Goal: Task Accomplishment & Management: Manage account settings

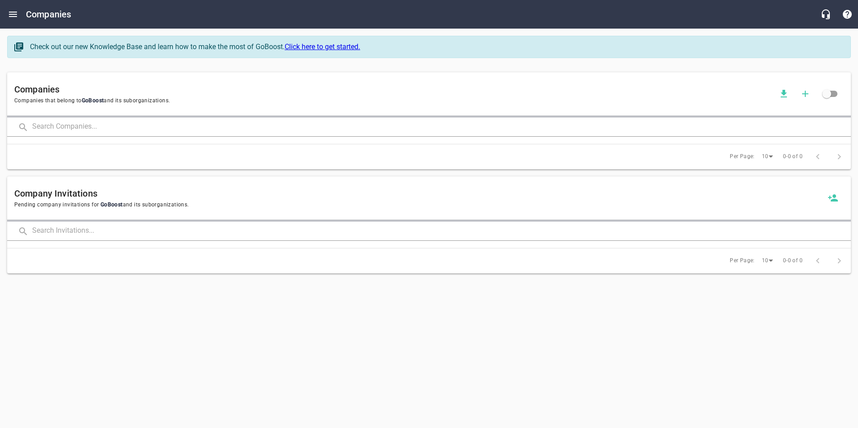
click at [69, 128] on input "text" at bounding box center [441, 126] width 818 height 19
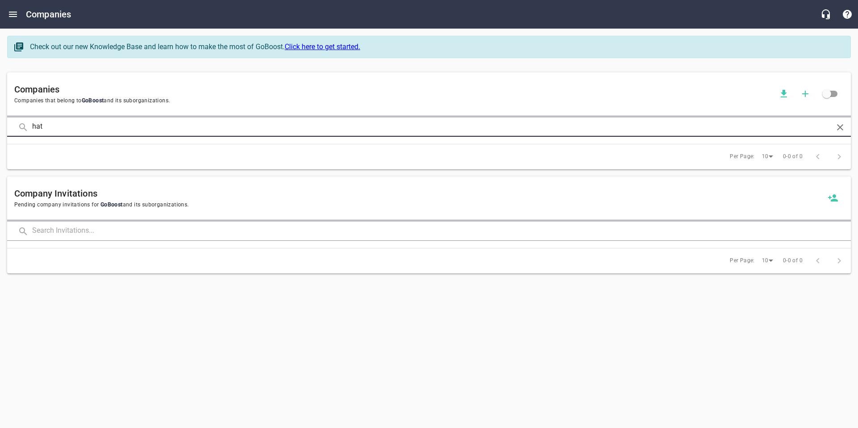
type input "hat"
click button at bounding box center [0, 0] width 0 height 0
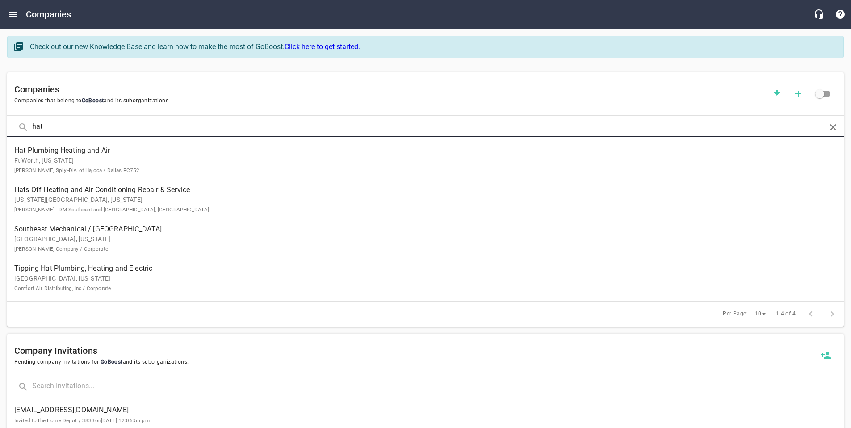
click at [40, 153] on span "Hat Plumbing Heating and Air" at bounding box center [418, 150] width 808 height 11
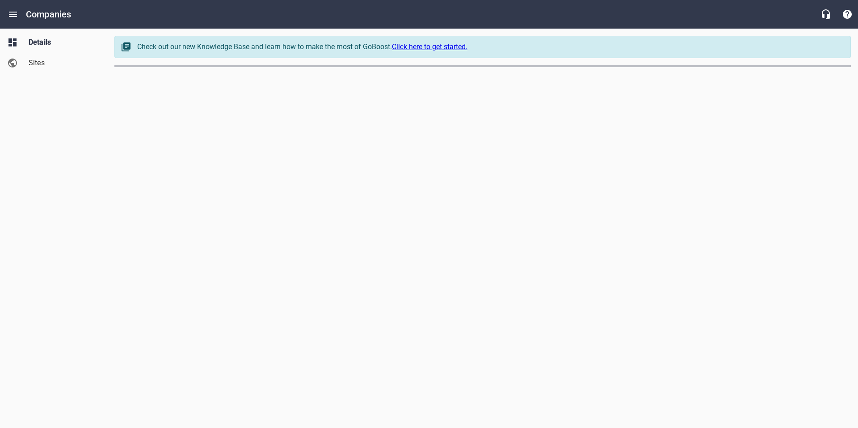
select select "[US_STATE]"
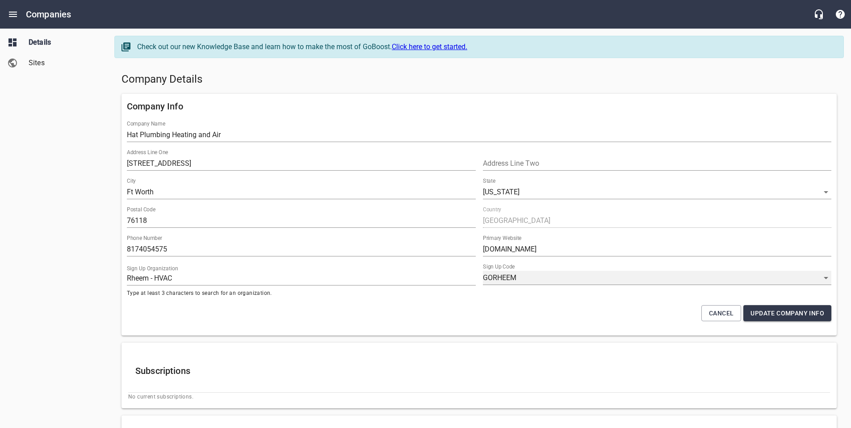
click at [502, 275] on select "GORHEEM RHEEMPROPARTNER KVDGPEY8M YJKM-Y7HB ULOR_WYEM BOP444LZA 2EIQEPDI_ WEKHC…" at bounding box center [657, 278] width 349 height 14
select select "62"
click at [483, 271] on select "GORHEEM RHEEMPROPARTNER KVDGPEY8M YJKM-Y7HB ULOR_WYEM BOP444LZA 2EIQEPDI_ WEKHC…" at bounding box center [657, 278] width 349 height 14
click at [777, 318] on span "Update Company Info" at bounding box center [787, 313] width 74 height 11
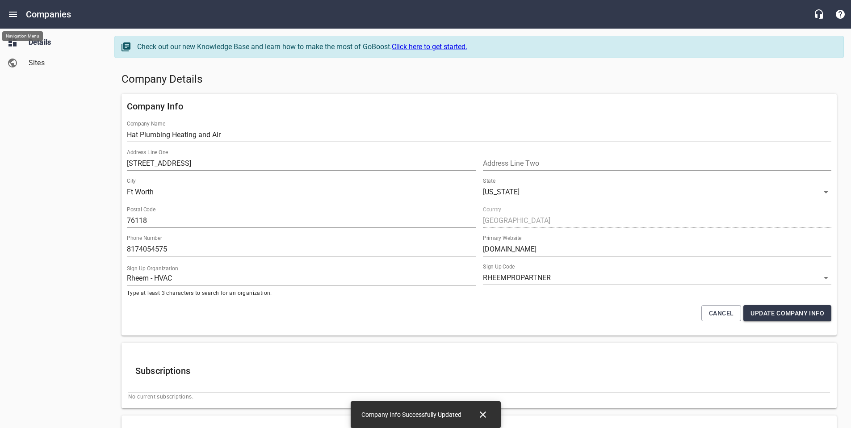
click at [17, 14] on icon "Open drawer" at bounding box center [13, 14] width 8 height 5
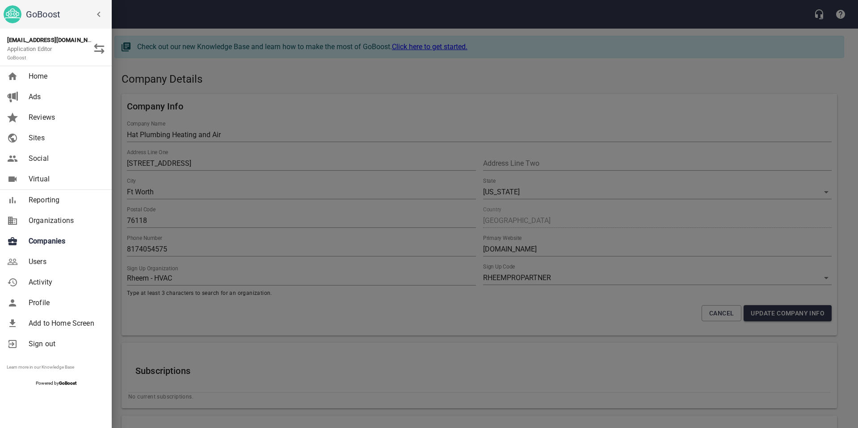
click at [54, 236] on span "Companies" at bounding box center [65, 241] width 72 height 11
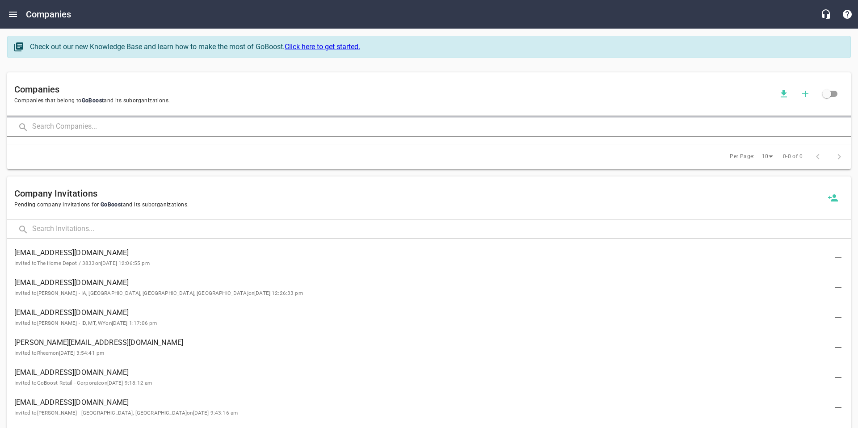
click at [104, 127] on input "text" at bounding box center [441, 126] width 818 height 19
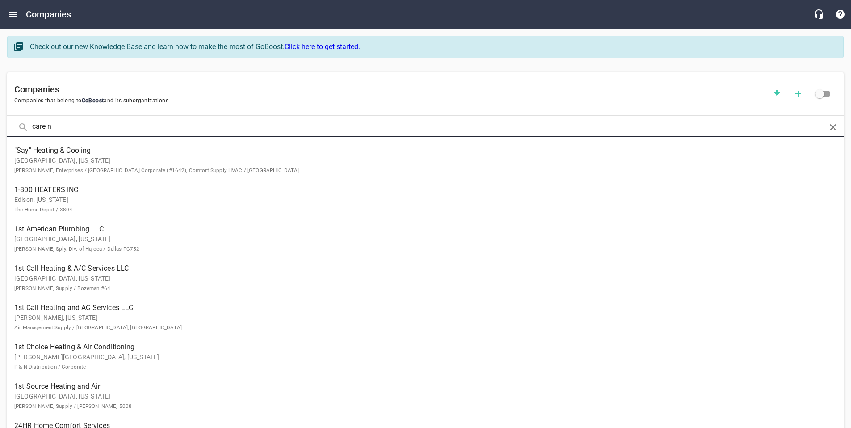
type input "care n"
click button at bounding box center [0, 0] width 0 height 0
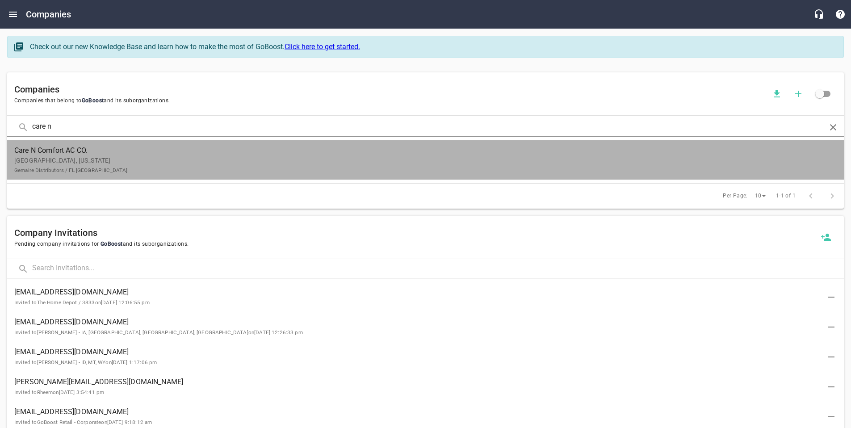
click at [128, 165] on p "[GEOGRAPHIC_DATA], [US_STATE] Gemaire Distributors / FL [GEOGRAPHIC_DATA]" at bounding box center [418, 165] width 808 height 19
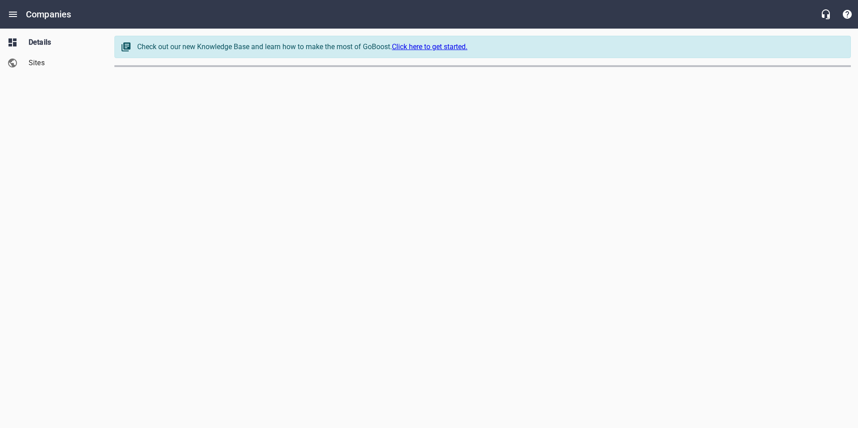
select select "[US_STATE]"
select select "62"
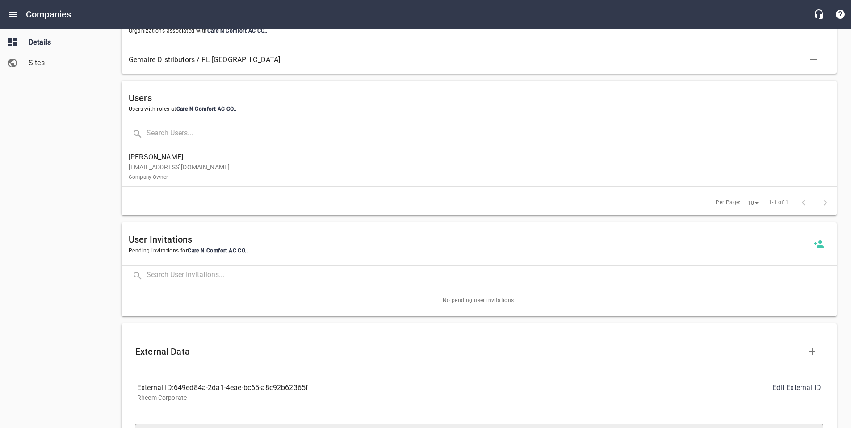
scroll to position [551, 0]
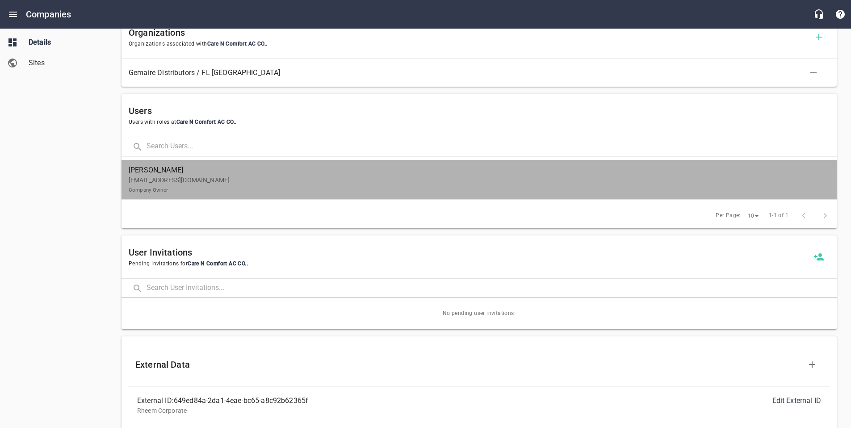
click at [322, 176] on p "[EMAIL_ADDRESS][DOMAIN_NAME] Company Owner" at bounding box center [476, 185] width 694 height 19
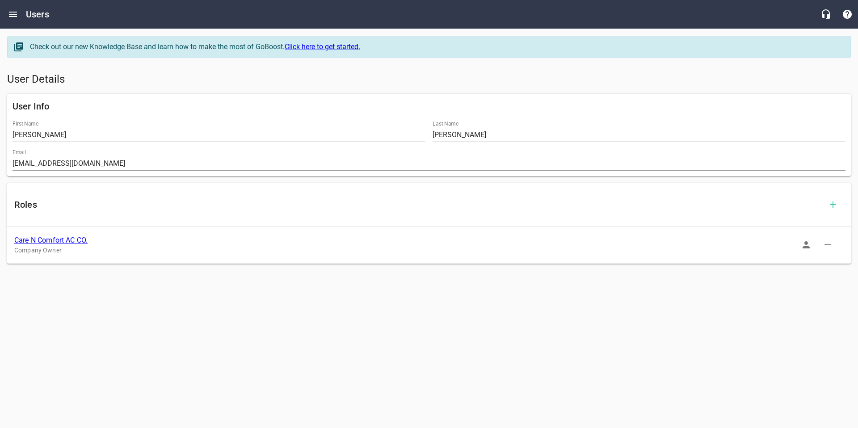
click at [803, 246] on icon "button" at bounding box center [805, 244] width 11 height 11
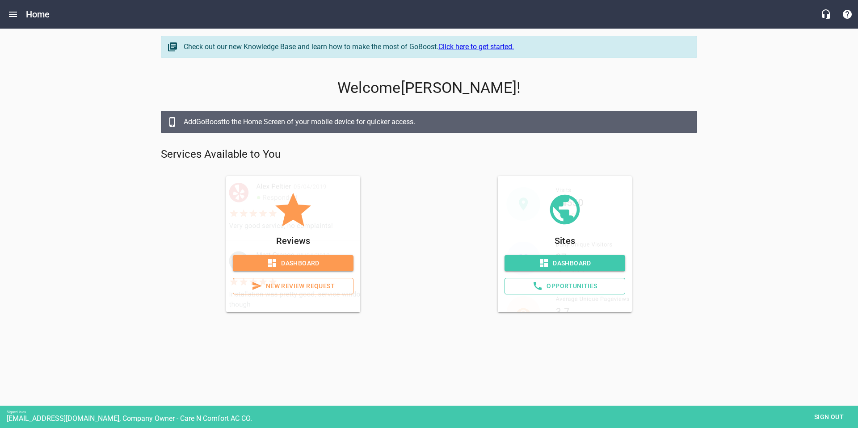
click at [569, 256] on link "Dashboard" at bounding box center [564, 263] width 121 height 17
